Goal: Task Accomplishment & Management: Complete application form

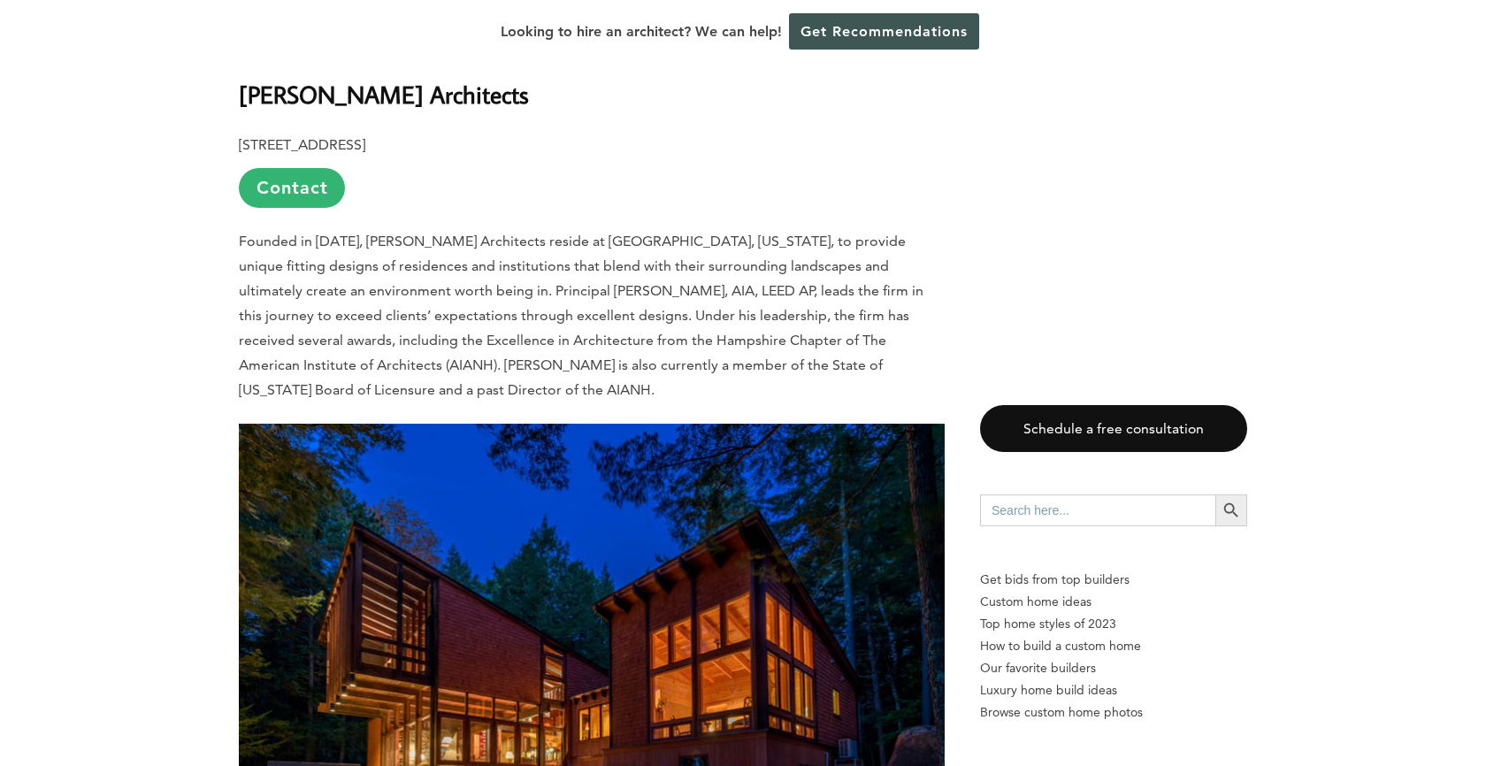
scroll to position [3029, 0]
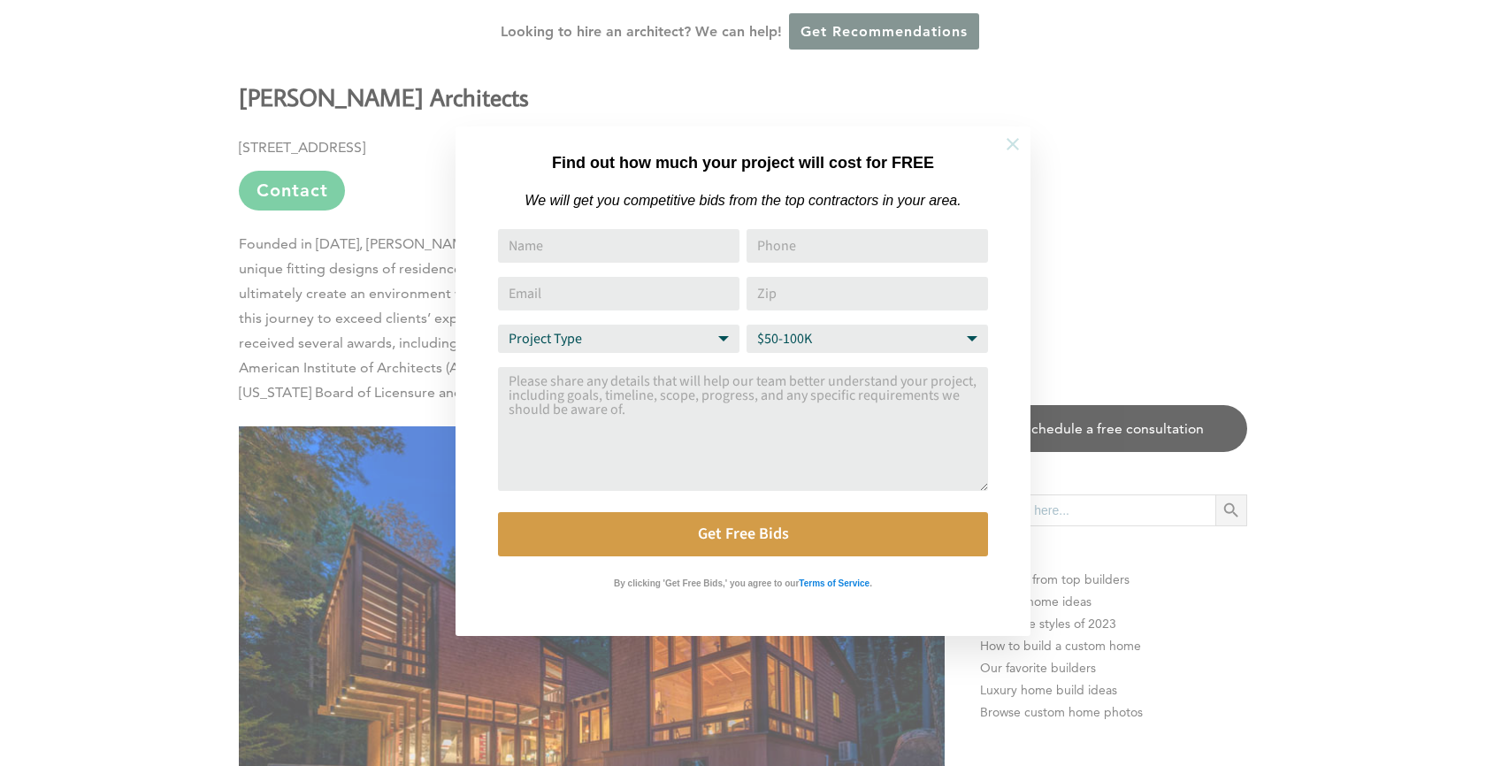
click at [1014, 144] on icon at bounding box center [1013, 144] width 12 height 12
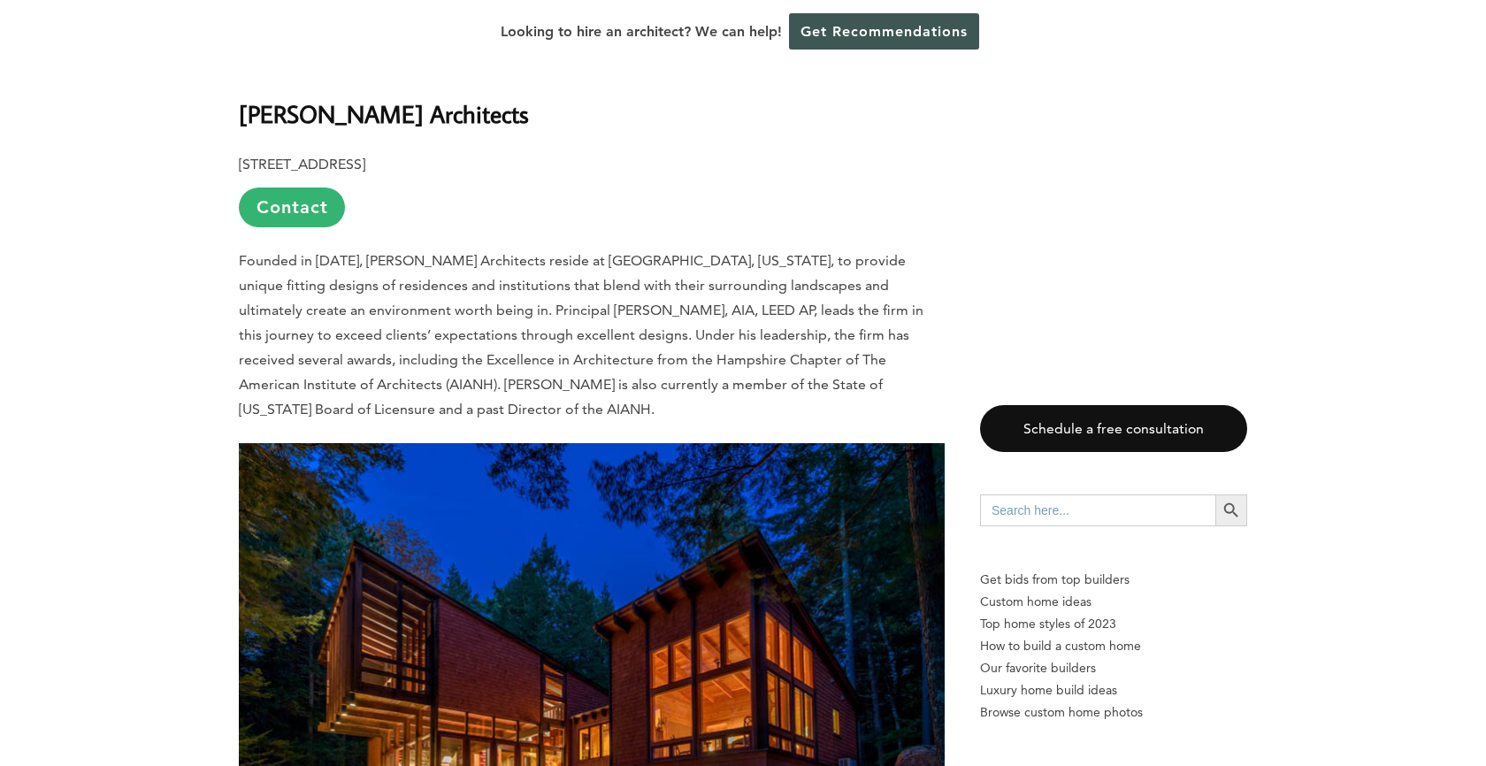
scroll to position [2979, 0]
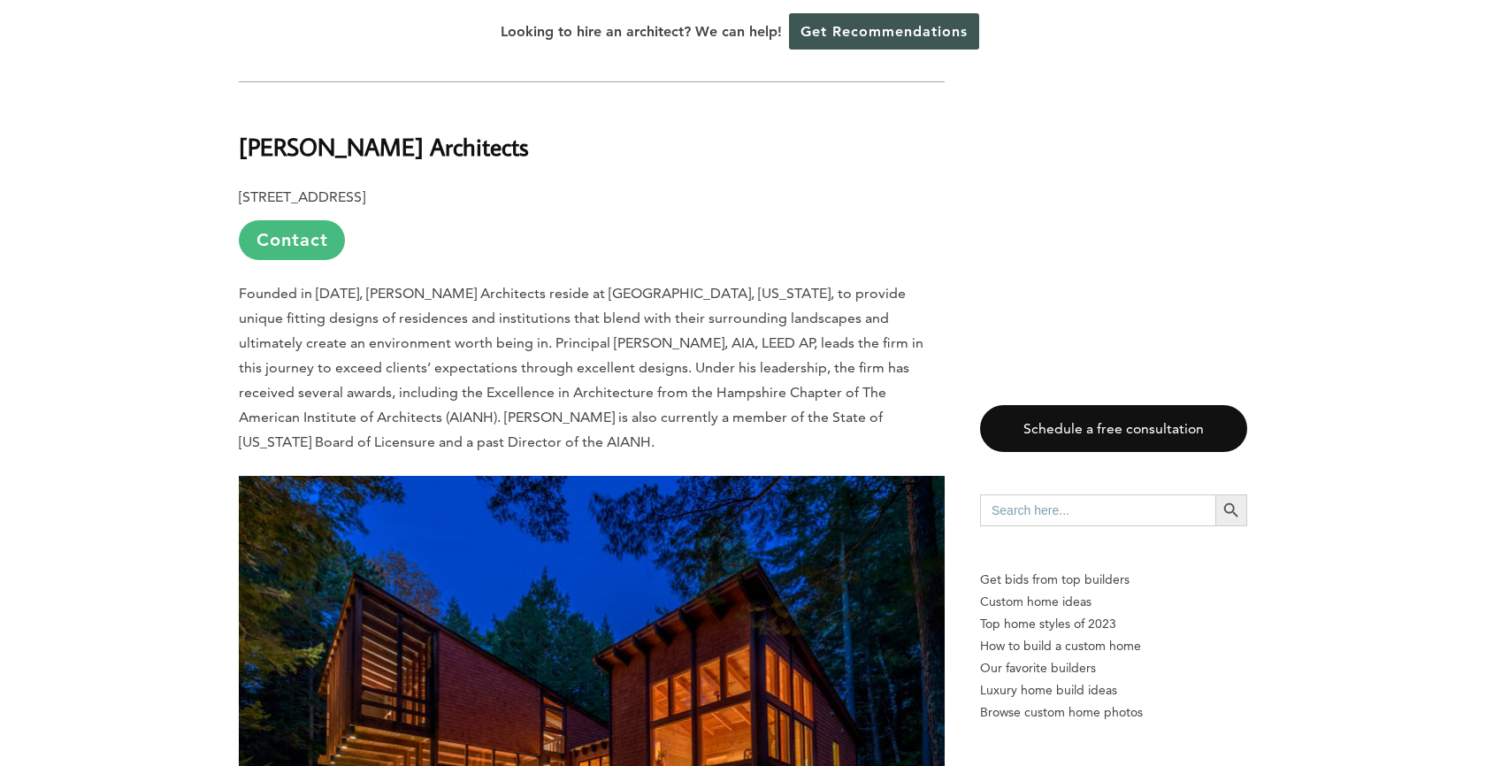
click at [304, 220] on link "Contact" at bounding box center [292, 240] width 106 height 40
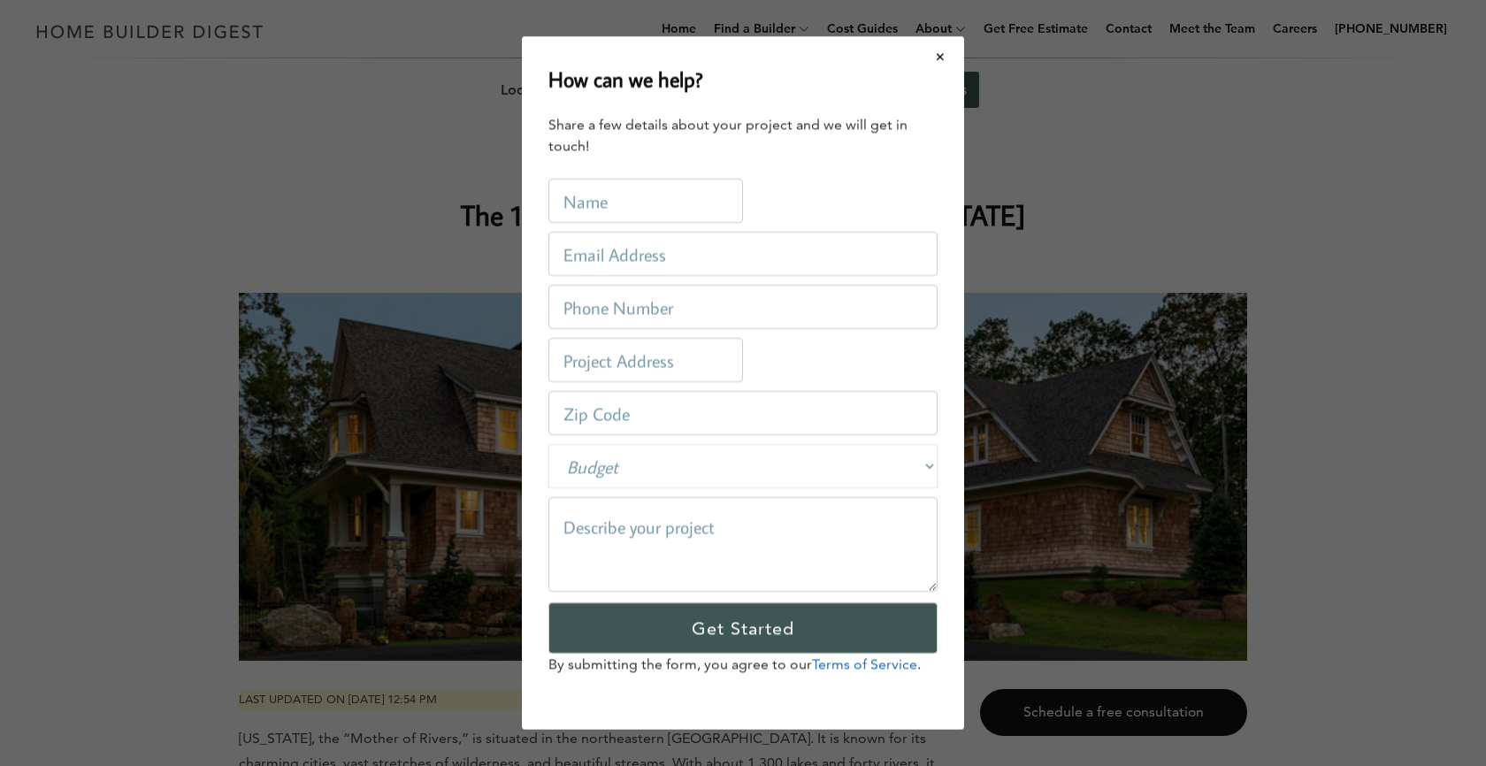
scroll to position [0, 0]
click at [612, 214] on input "text" at bounding box center [645, 201] width 195 height 44
type input "[PERSON_NAME]"
type input "[DOMAIN_NAME][EMAIL_ADDRESS][DOMAIN_NAME]"
type input "4018299083"
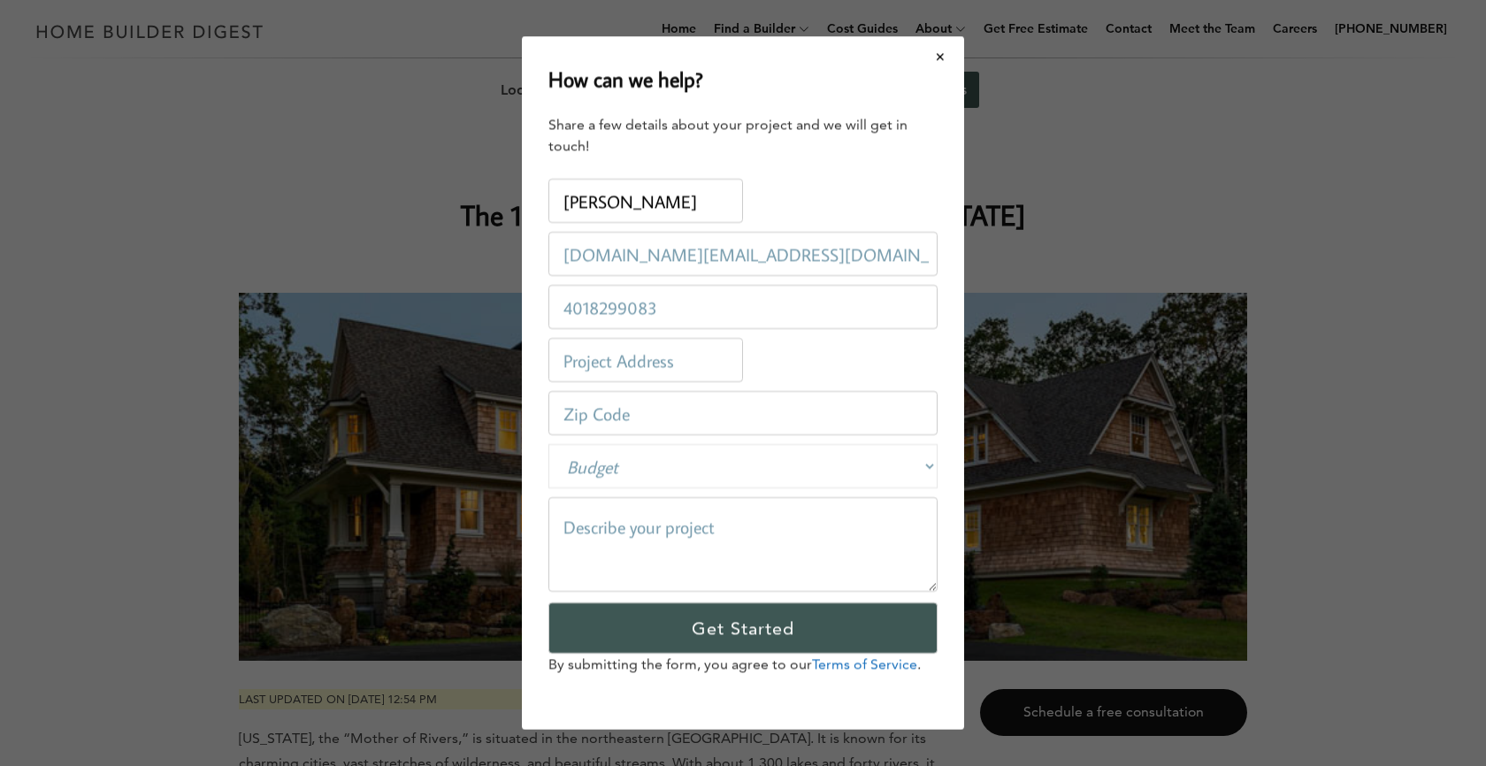
type input "[STREET_ADDRESS][PERSON_NAME]"
type input "11222"
click at [683, 471] on select "Budget Less than $100,000 $100,000-$250,000 $250,000-$500,000 $500,000-$1 Milli…" at bounding box center [742, 466] width 389 height 44
select select "250000-500000"
click at [702, 538] on textarea at bounding box center [742, 544] width 389 height 95
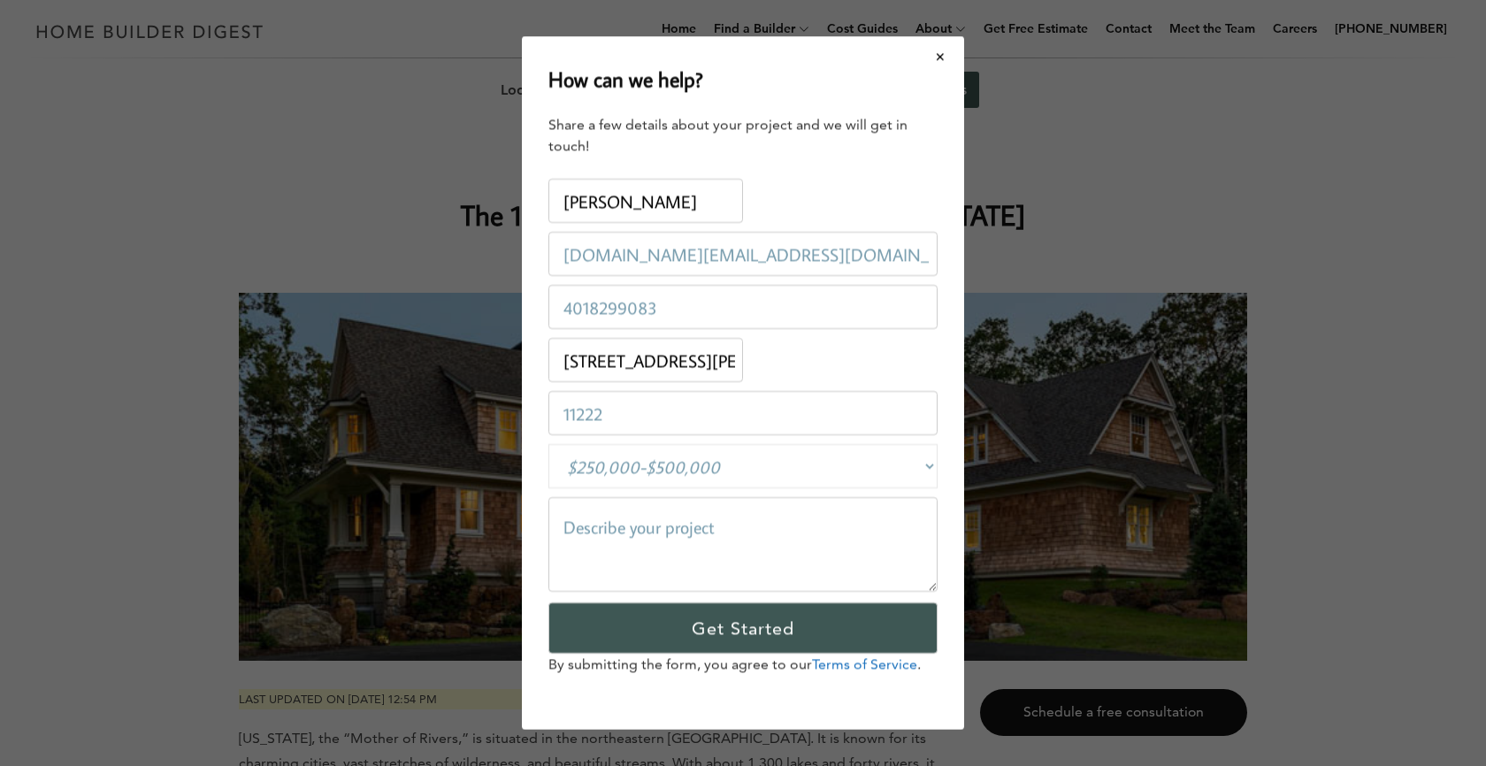
paste textarea "[URL][DOMAIN_NAME]"
type textarea "[URL][DOMAIN_NAME]"
drag, startPoint x: 696, startPoint y: 548, endPoint x: 539, endPoint y: 502, distance: 164.0
click at [539, 502] on div "How can we help? Share a few details about your project and we will get in touc…" at bounding box center [743, 383] width 442 height 694
click at [676, 533] on textarea at bounding box center [742, 544] width 389 height 95
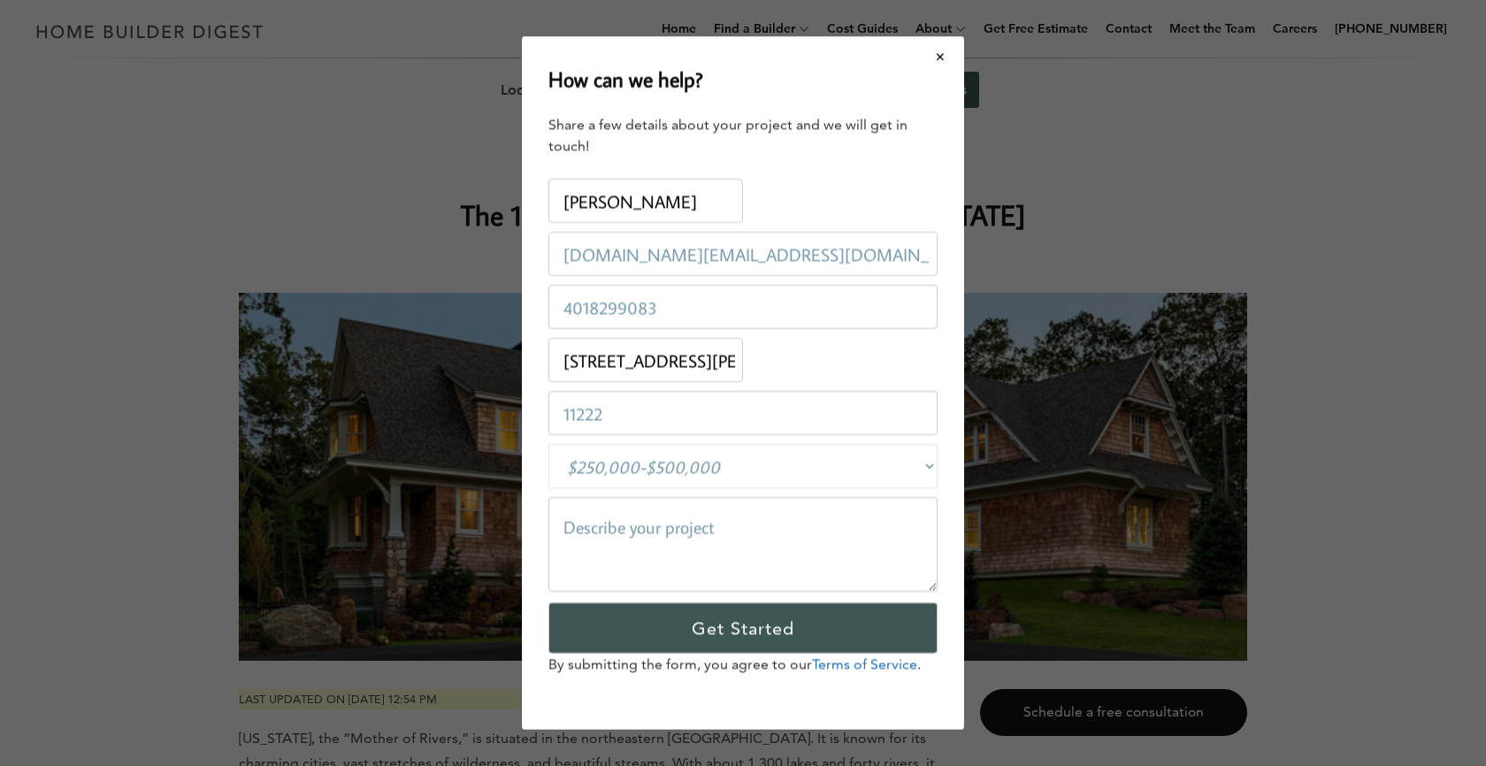
paste textarea "Im in need of an architect and structural engineer to bring to life a prefabric…"
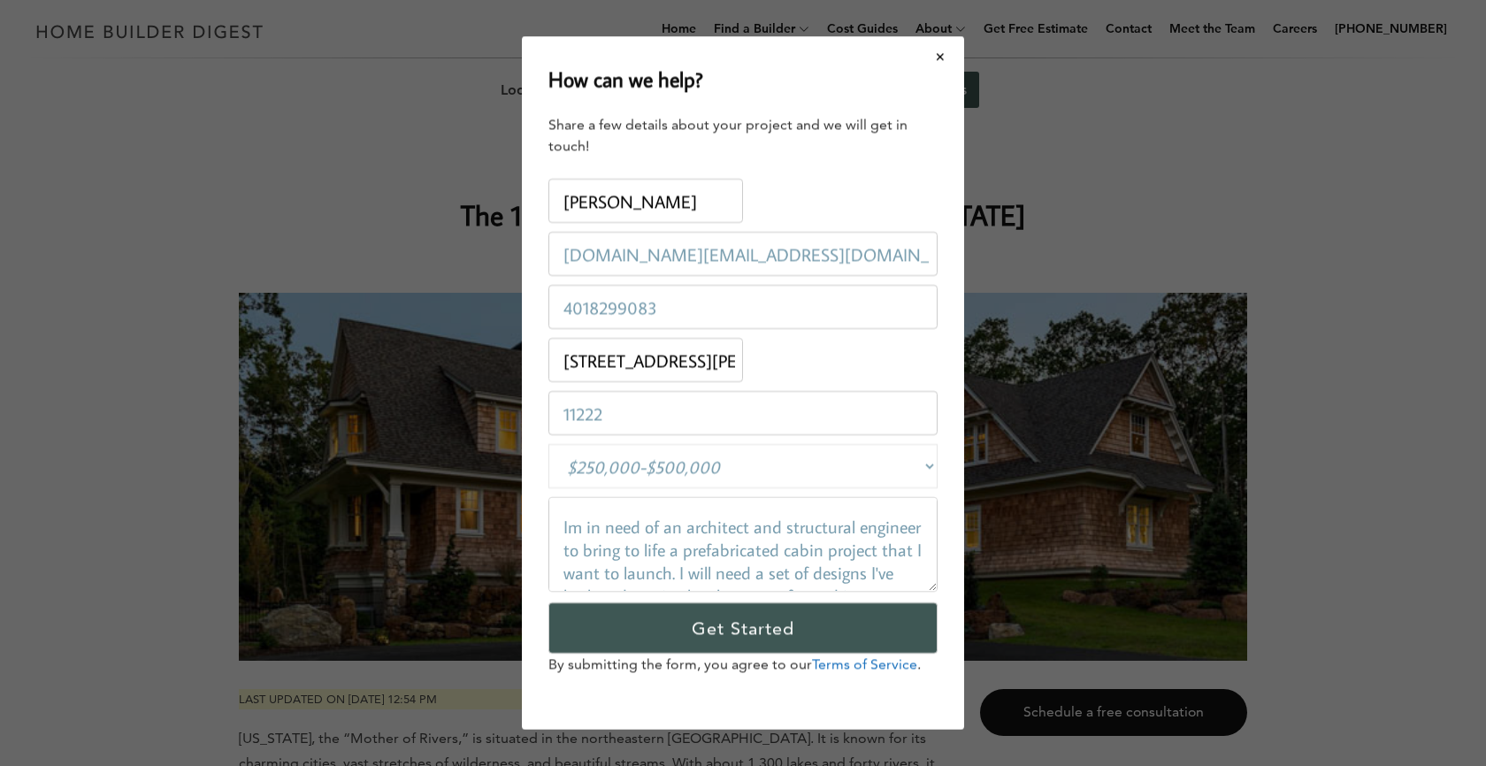
click at [750, 528] on textarea "Im in need of an architect and structural engineer to bring to life a prefabric…" at bounding box center [742, 544] width 389 height 95
click at [677, 538] on textarea "Im in need of an architecture firm and structural engineer to bring to life a p…" at bounding box center [742, 544] width 389 height 95
click at [843, 527] on textarea "Im in need of an architecture firm and structural engineer to bring to life a p…" at bounding box center [742, 544] width 389 height 95
click at [741, 557] on textarea "Im in need of an architecture firm with its own structural engineer to bring to…" at bounding box center [742, 544] width 389 height 95
click at [780, 548] on textarea "Im in need of an architecture firm with its own structural engineer to bring to…" at bounding box center [742, 544] width 389 height 95
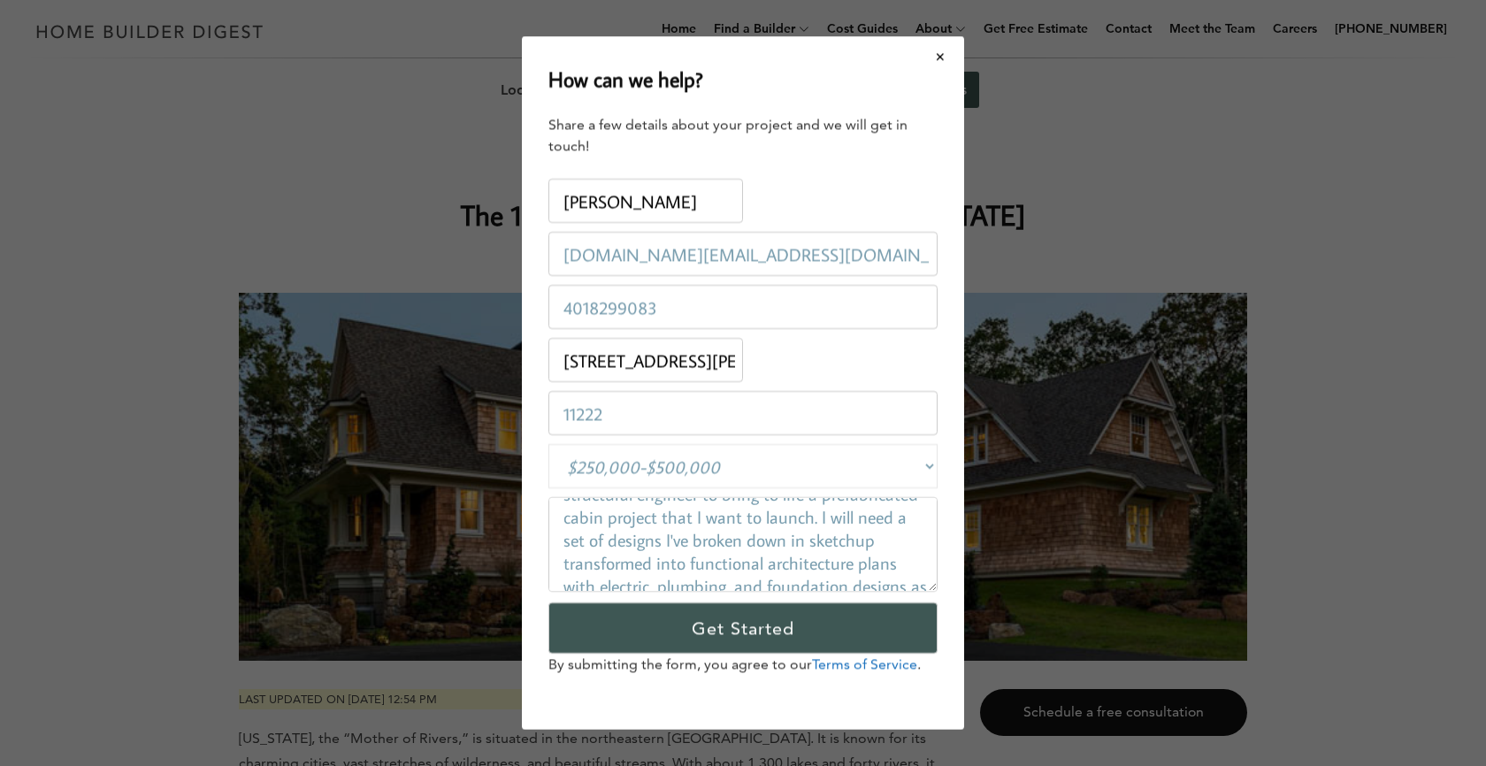
scroll to position [59, 0]
click at [818, 515] on textarea "Im in need of an architecture firm with its own structural engineer to bring to…" at bounding box center [742, 544] width 389 height 95
click at [907, 516] on textarea "Im in need of an architecture firm with its own structural engineer to bring to…" at bounding box center [742, 544] width 389 height 95
click at [664, 538] on textarea "Im in need of an architecture firm with its own structural engineer to bring to…" at bounding box center [742, 544] width 389 height 95
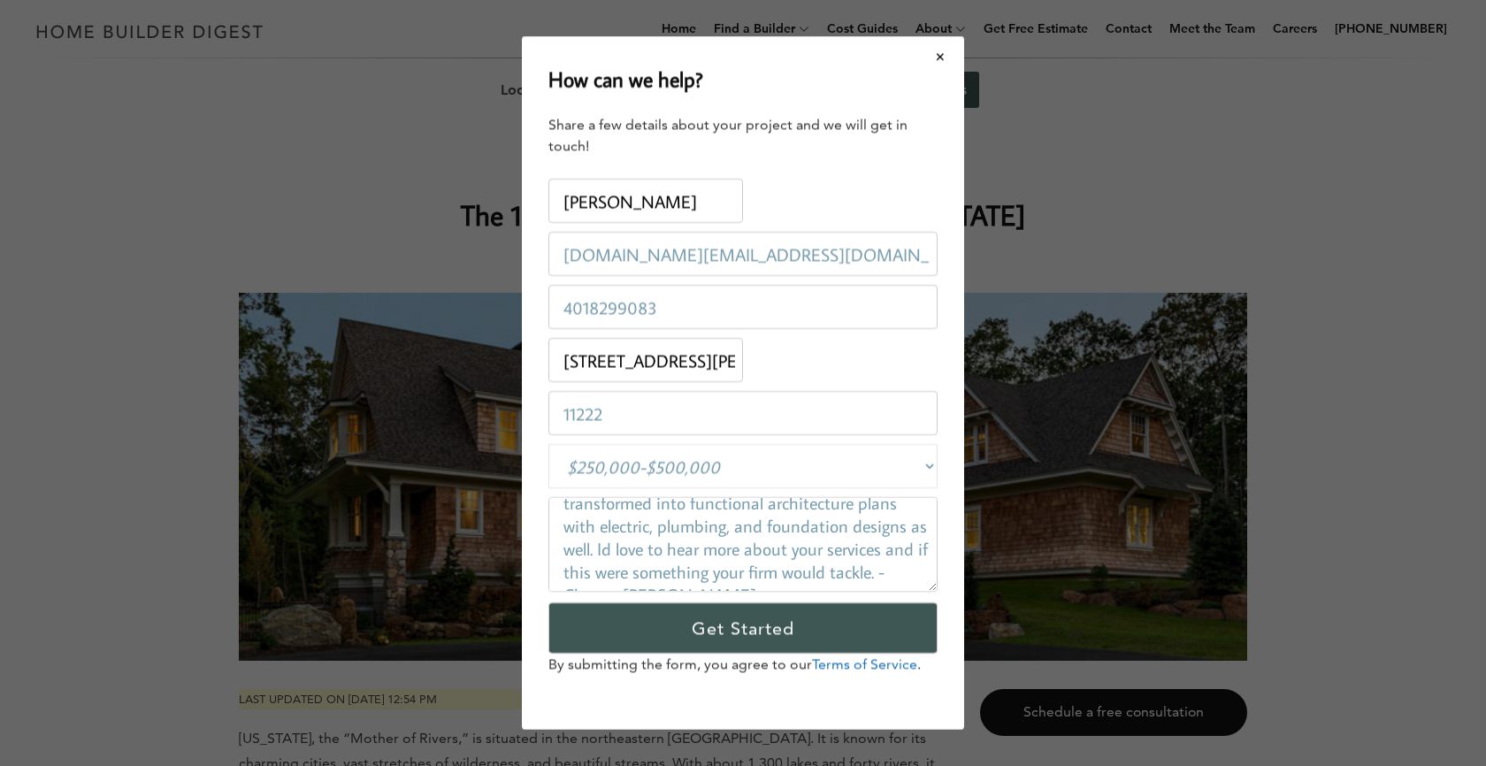
click at [605, 548] on textarea "Im in need of an architecture firm with its own structural engineer to bring to…" at bounding box center [742, 544] width 389 height 95
click at [719, 547] on textarea "Im in need of an architecture firm with its own structural engineer to bring to…" at bounding box center [742, 544] width 389 height 95
click at [599, 525] on textarea "Im in need of an architecture firm with its own structural engineer to bring to…" at bounding box center [742, 544] width 389 height 95
click at [757, 575] on textarea "Im in need of an architecture firm with its own structural engineer to bring to…" at bounding box center [742, 544] width 389 height 95
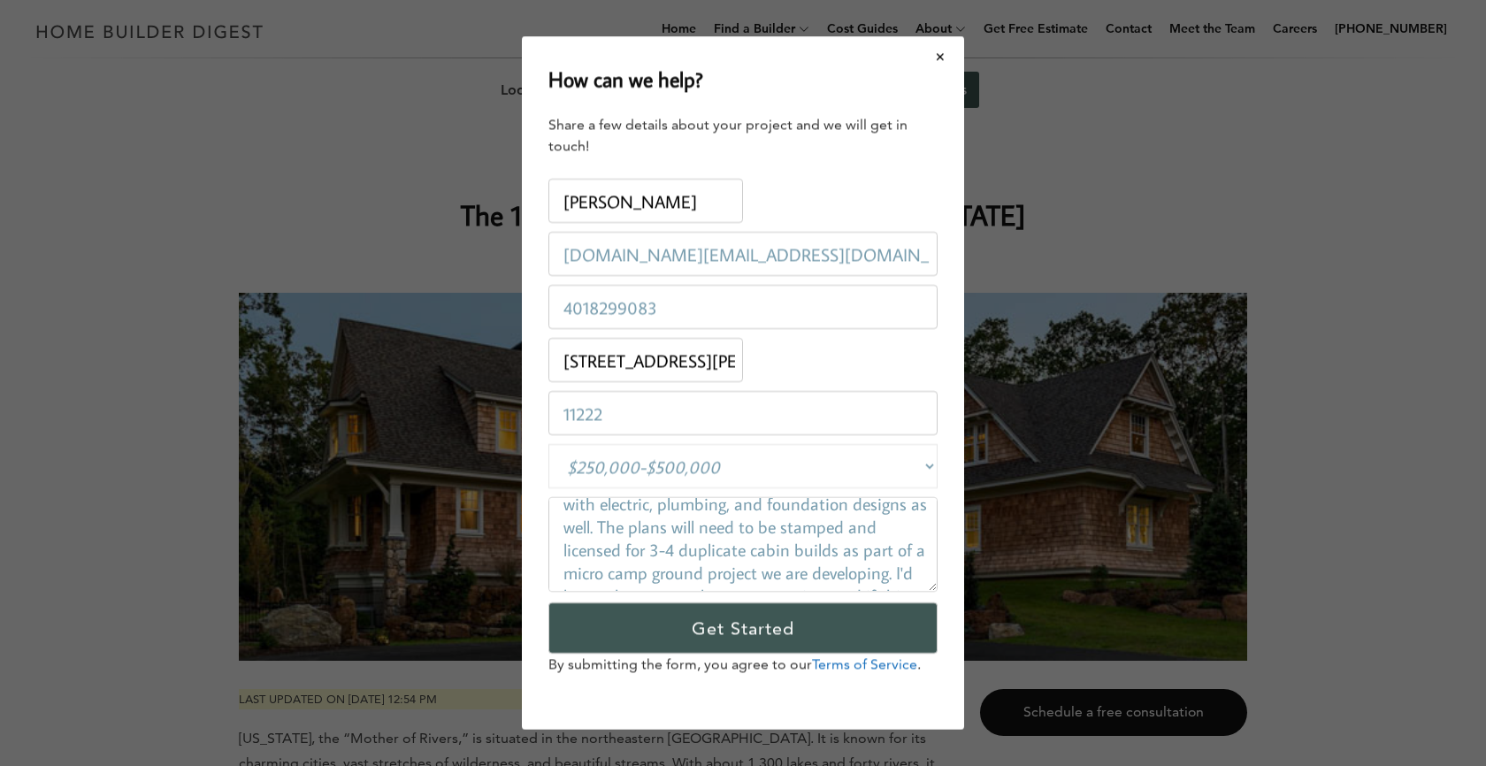
scroll to position [207, 0]
click at [654, 528] on textarea "Im in need of an architecture firm with its own structural engineer to bring to…" at bounding box center [742, 544] width 389 height 95
click at [821, 524] on textarea "Im in need of an architecture firm with its own structural engineer to bring to…" at bounding box center [742, 544] width 389 height 95
drag, startPoint x: 640, startPoint y: 571, endPoint x: 550, endPoint y: 489, distance: 121.5
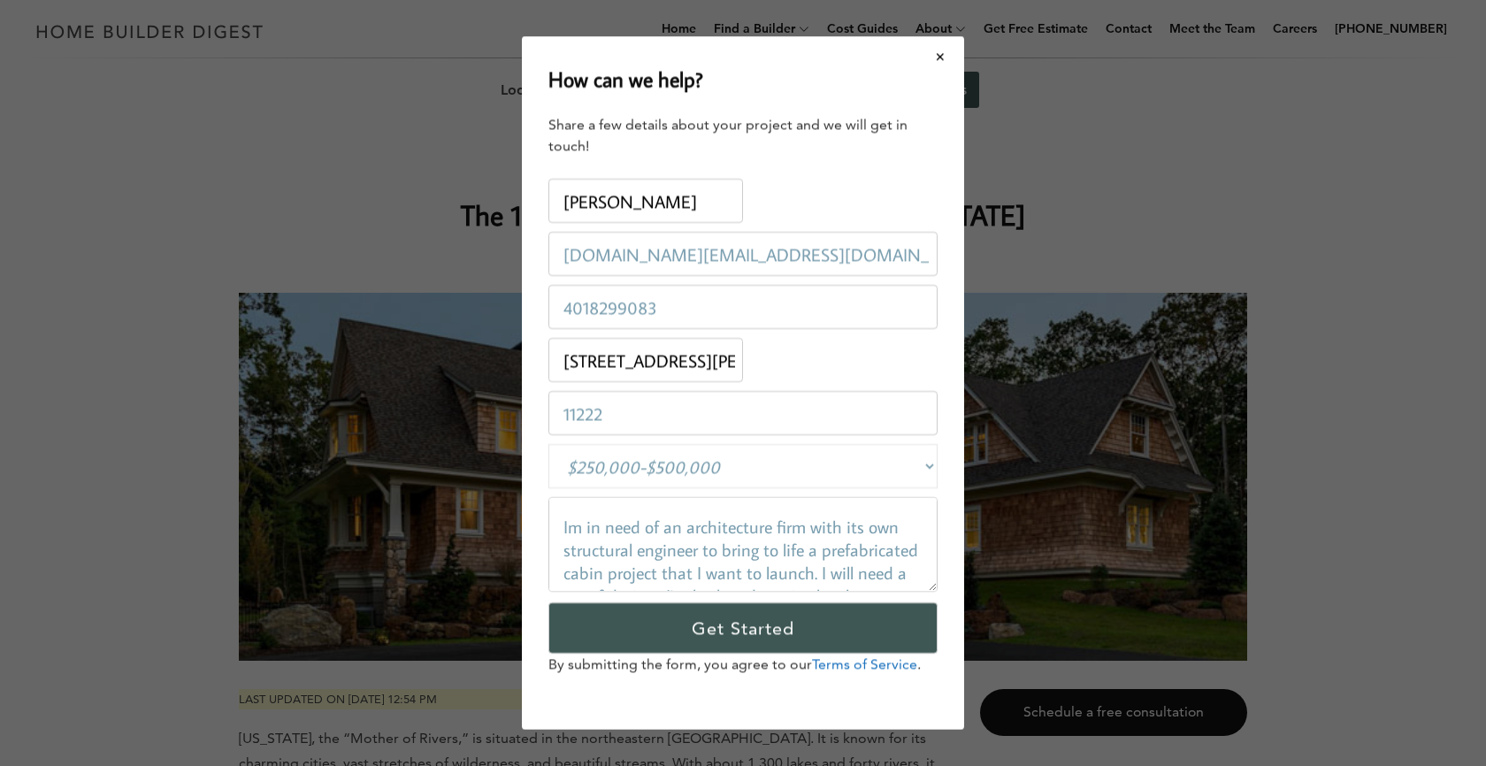
click at [550, 489] on form "Name: [PERSON_NAME] Email: [DOMAIN_NAME][EMAIL_ADDRESS][DOMAIN_NAME] Phone: [PH…" at bounding box center [742, 424] width 389 height 501
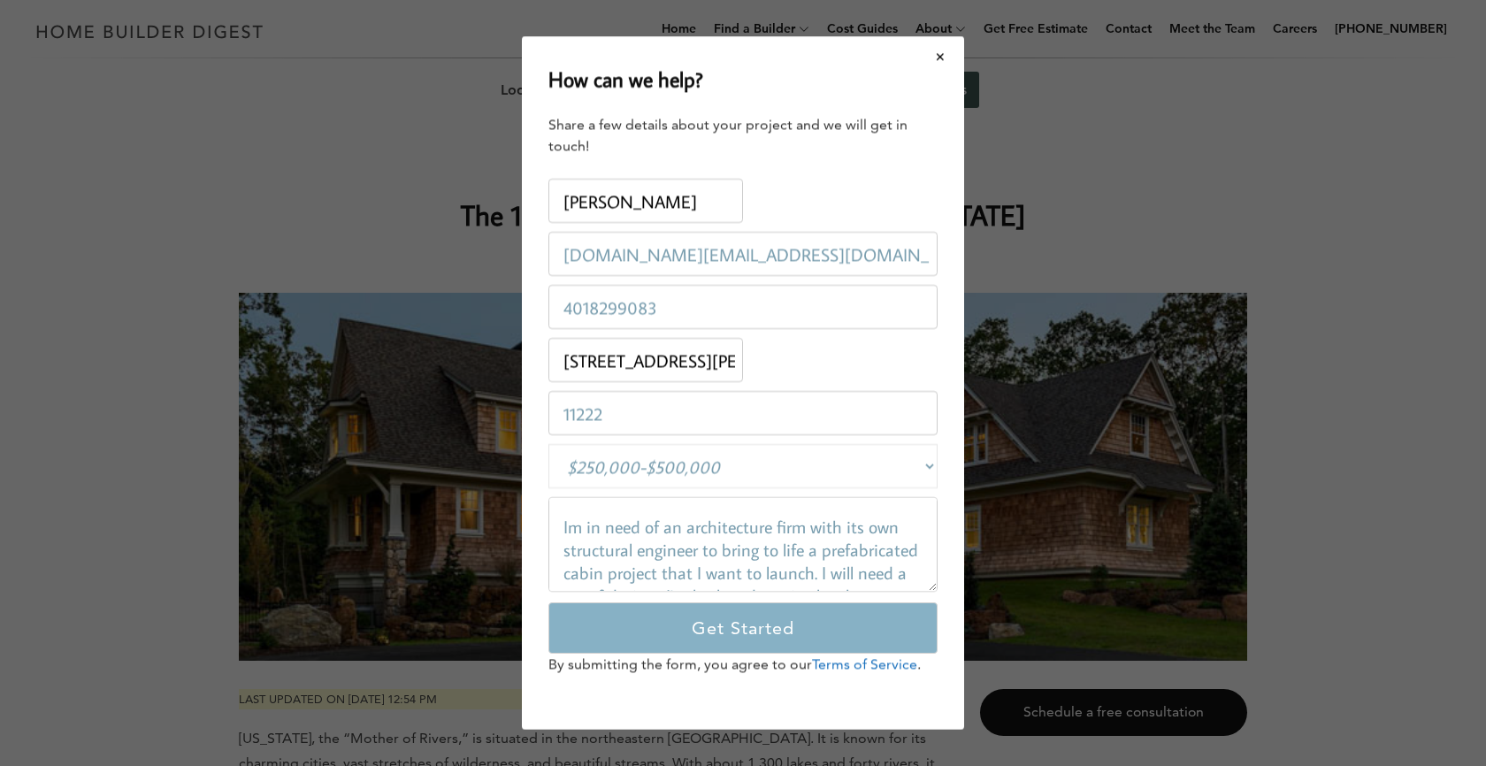
type textarea "Im in need of an architecture firm with its own structural engineer to bring to…"
click at [685, 632] on input "Get Started" at bounding box center [742, 627] width 389 height 51
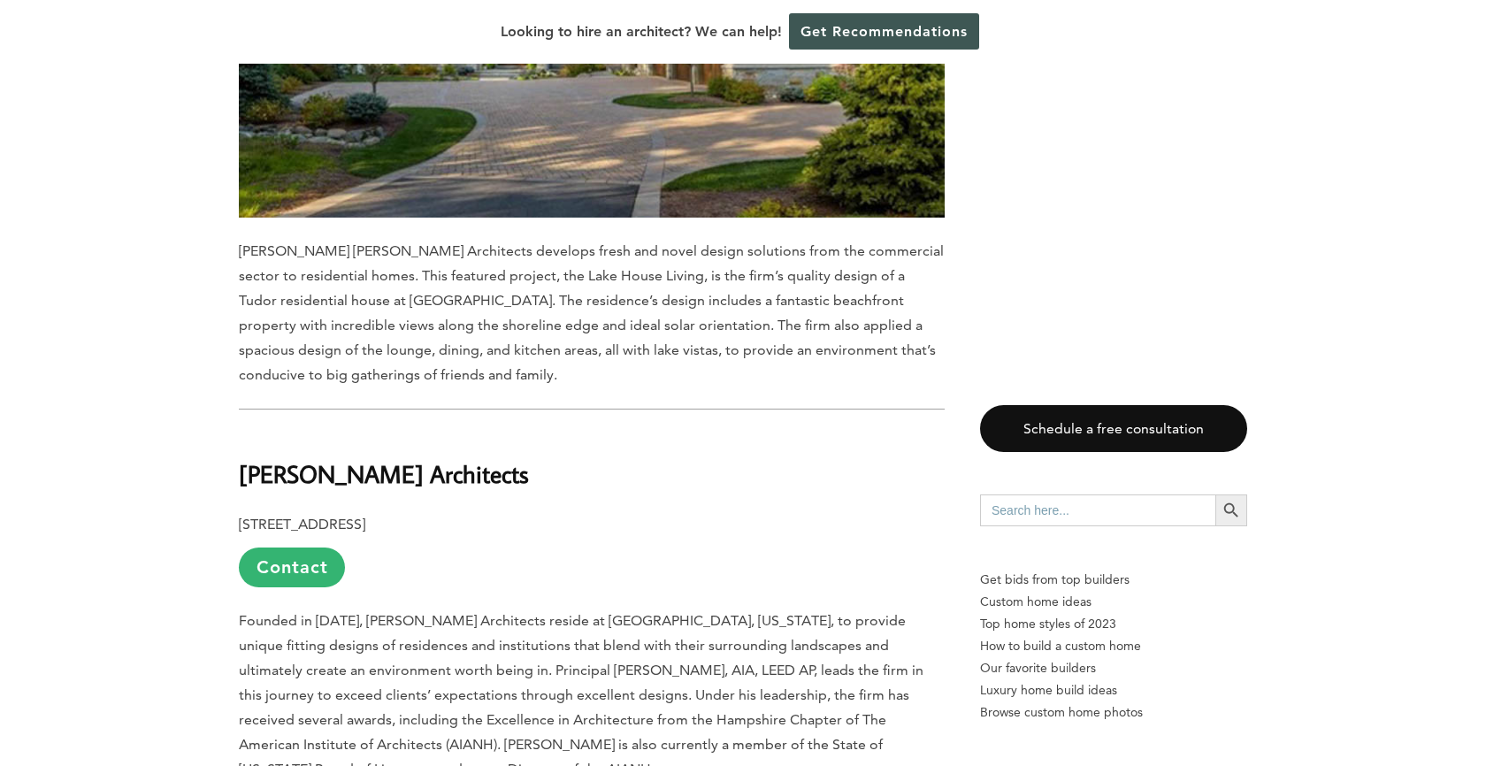
scroll to position [2658, 0]
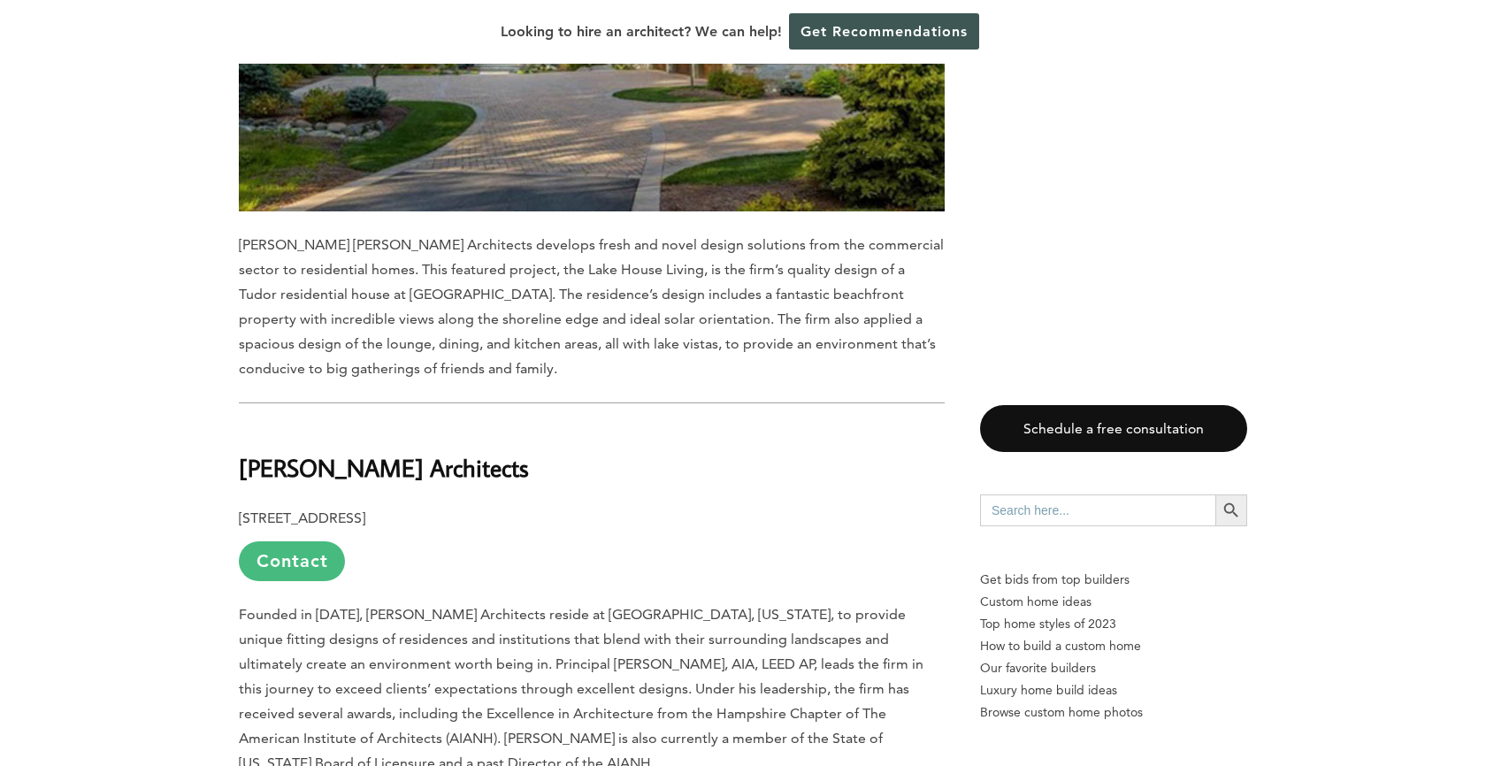
click at [270, 541] on link "Contact" at bounding box center [292, 561] width 106 height 40
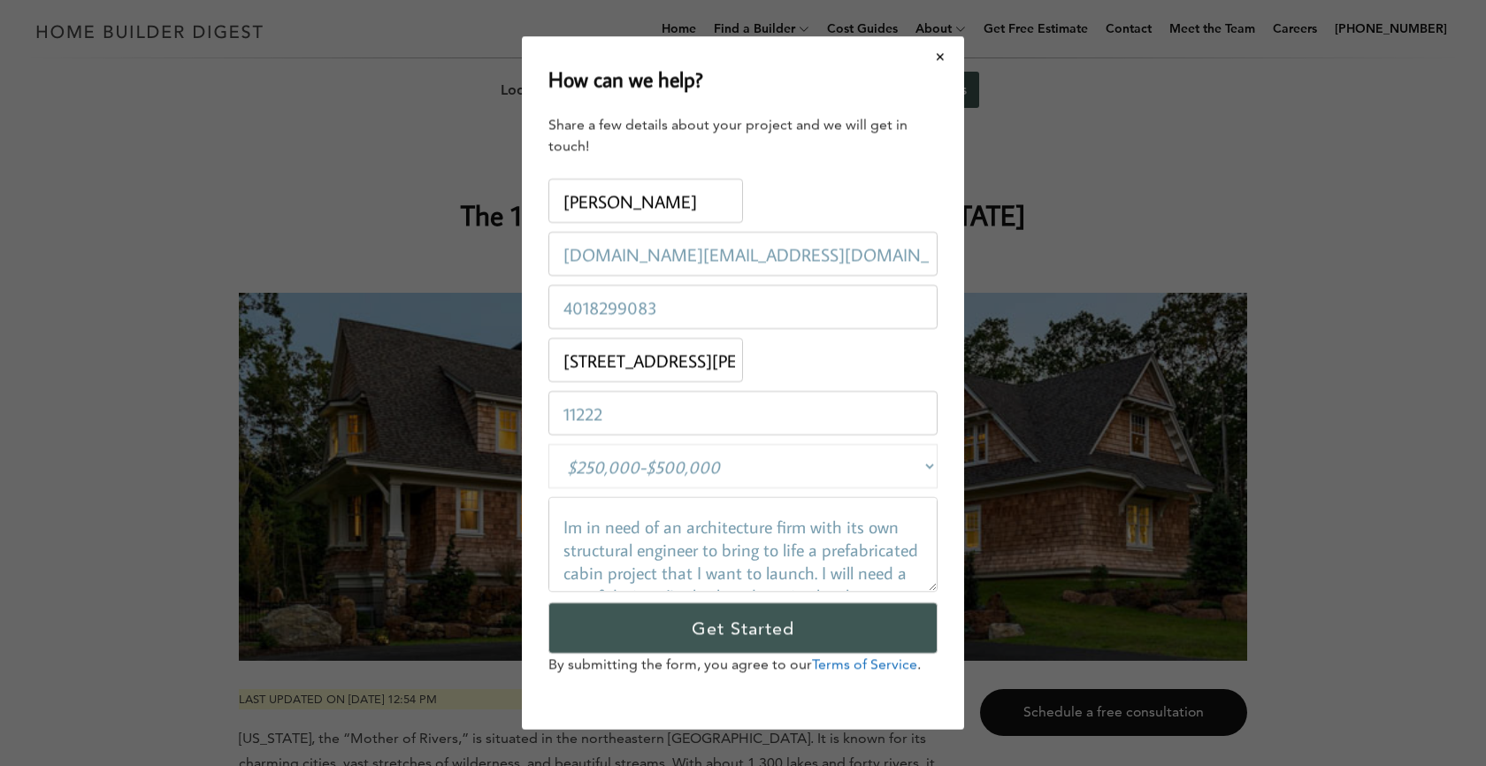
scroll to position [0, 0]
click at [940, 54] on button "Close modal" at bounding box center [940, 56] width 47 height 37
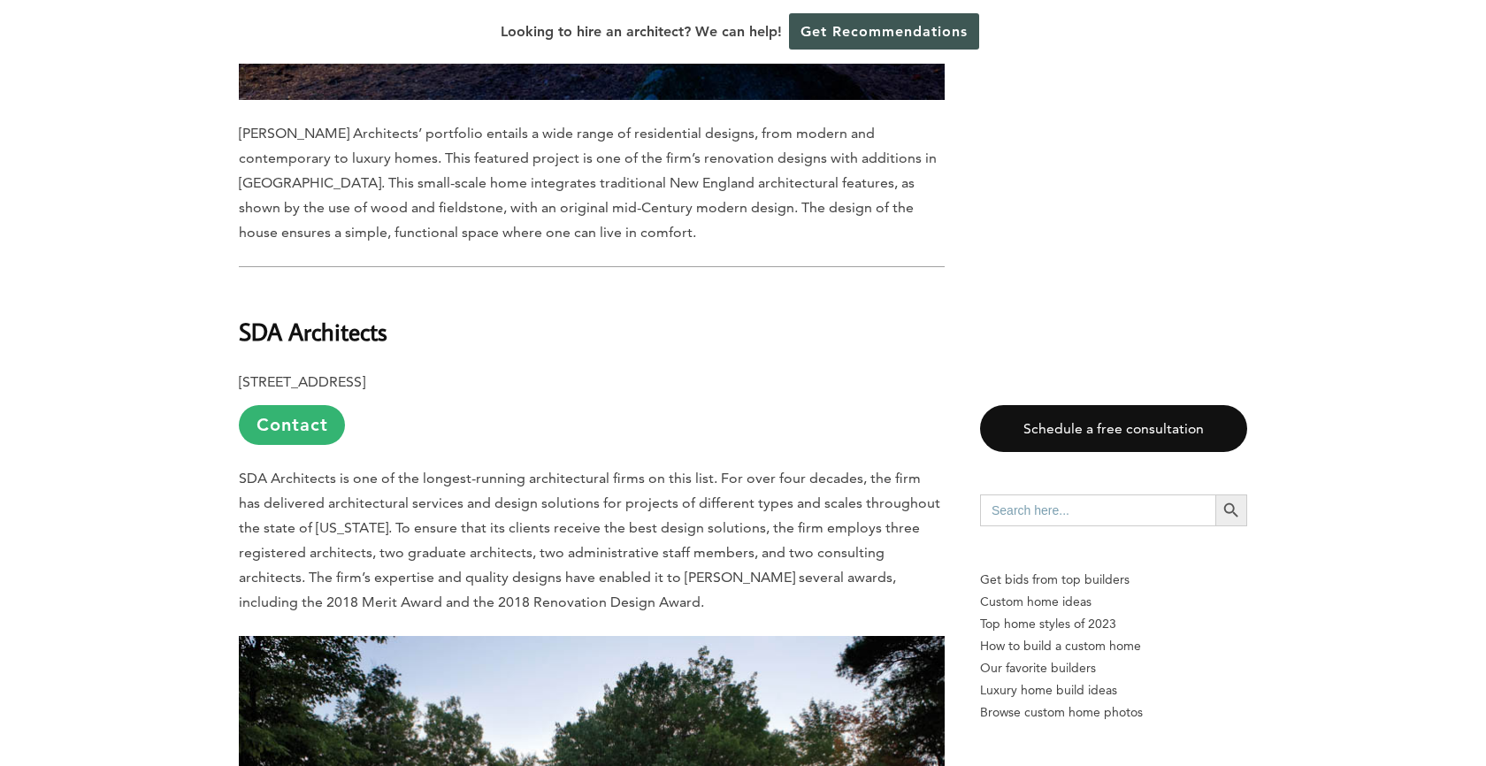
scroll to position [3822, 0]
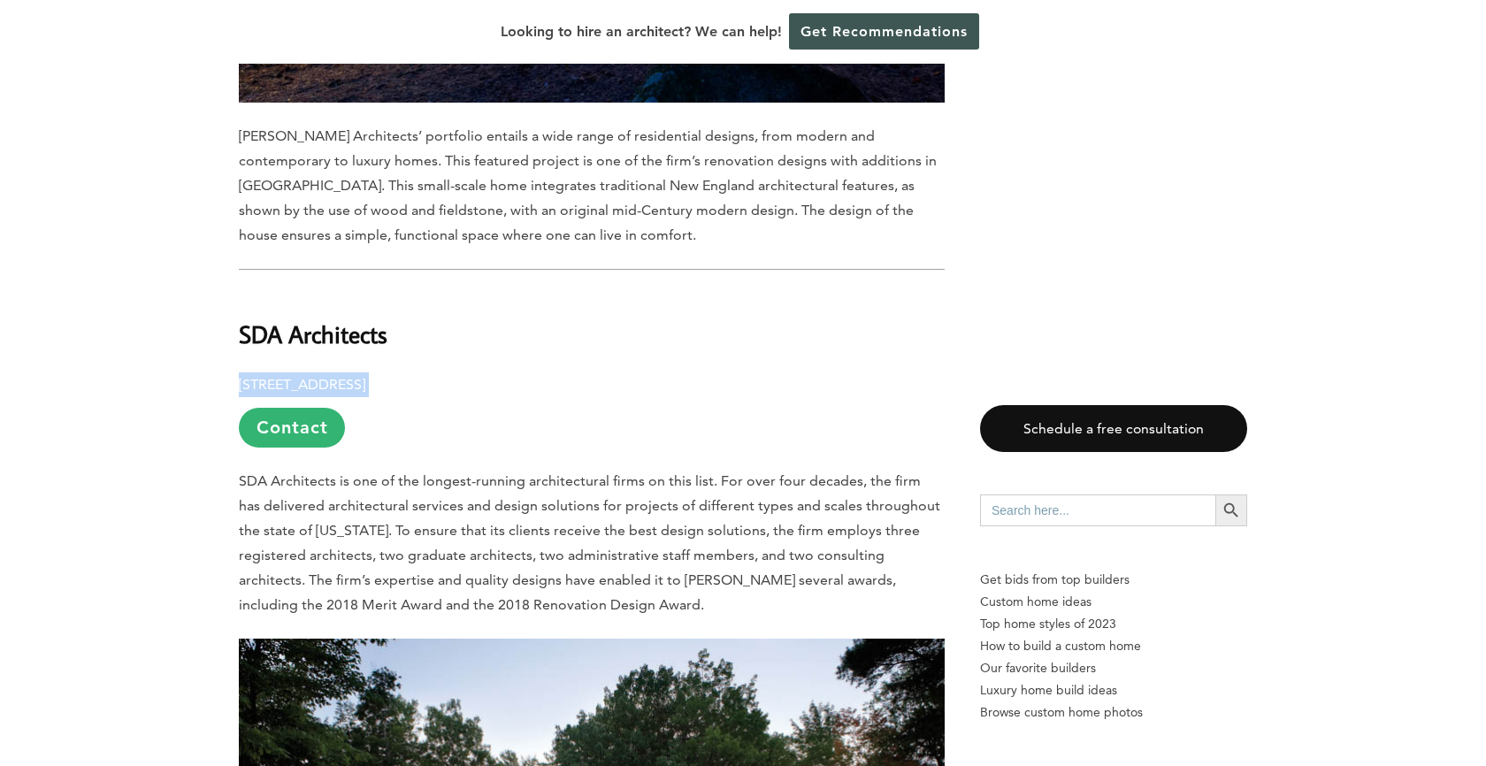
drag, startPoint x: 523, startPoint y: 333, endPoint x: 234, endPoint y: 324, distance: 288.5
copy p "[STREET_ADDRESS]"
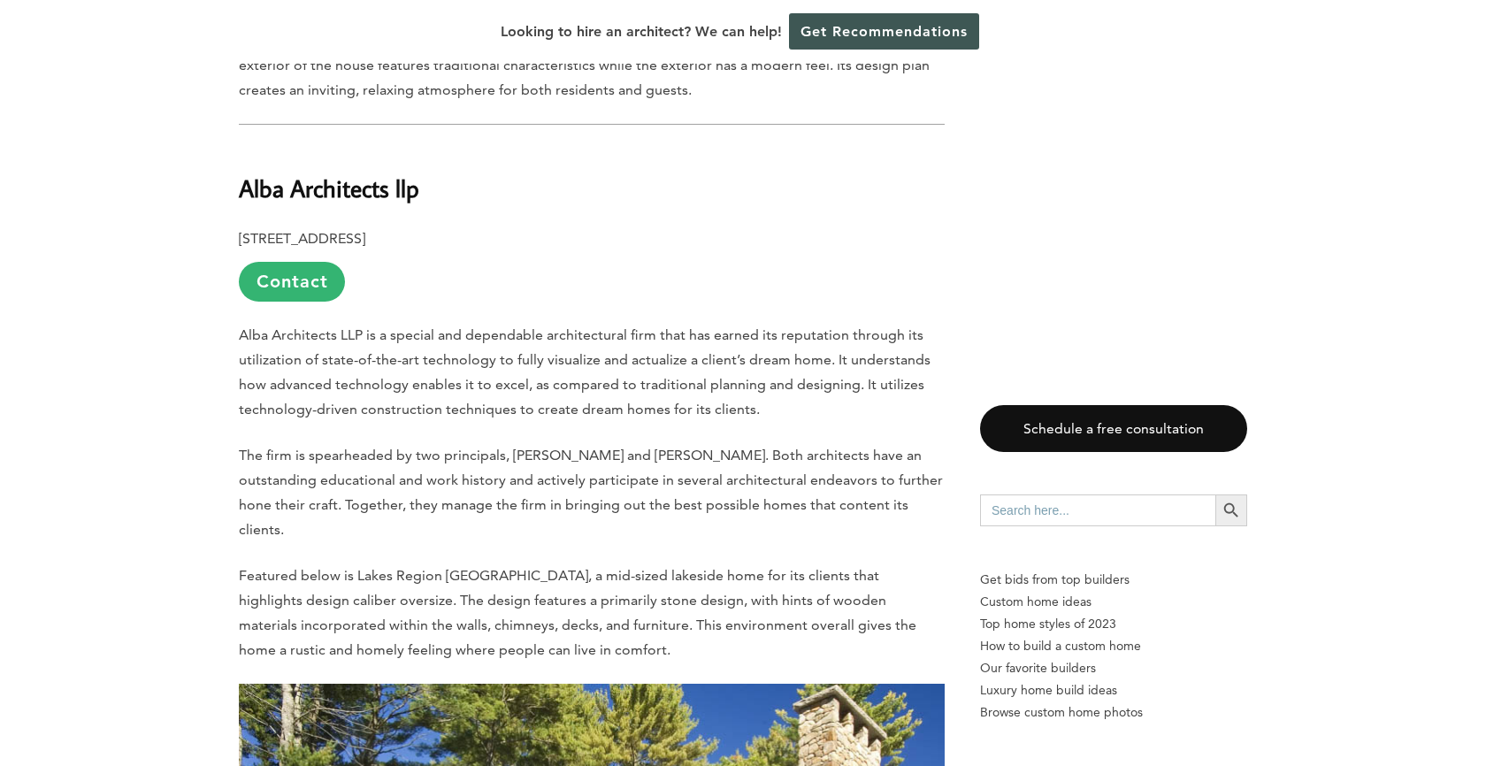
scroll to position [12906, 0]
